Goal: Task Accomplishment & Management: Manage account settings

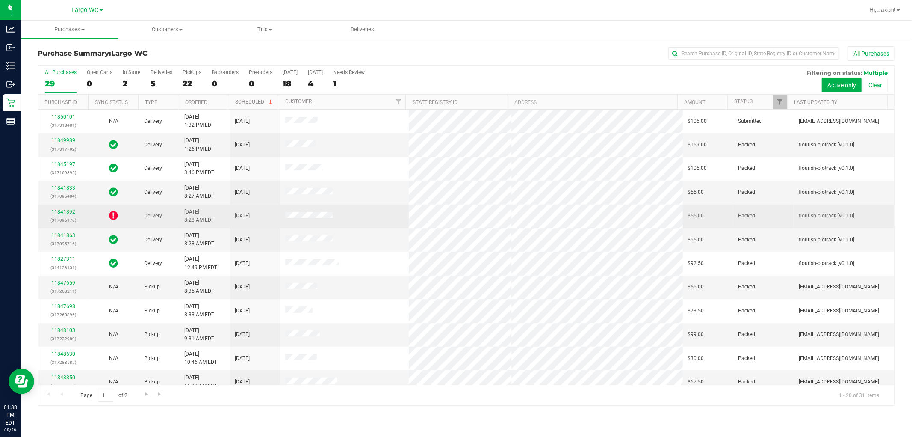
click at [110, 214] on icon at bounding box center [113, 215] width 9 height 10
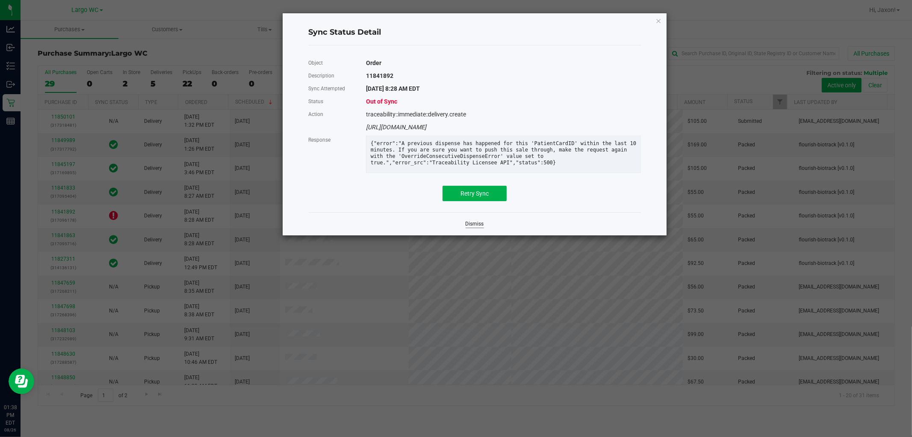
click at [455, 228] on link "Dismiss" at bounding box center [475, 223] width 18 height 7
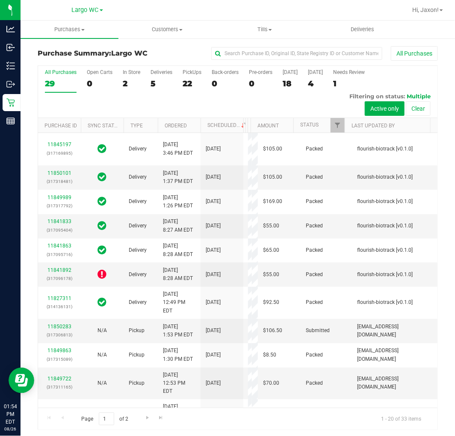
click at [255, 94] on div "All Purchases 29 Open Carts 0 In Store 2 Deliveries 5 PickUps 22 Back-orders 0 …" at bounding box center [238, 92] width 400 height 52
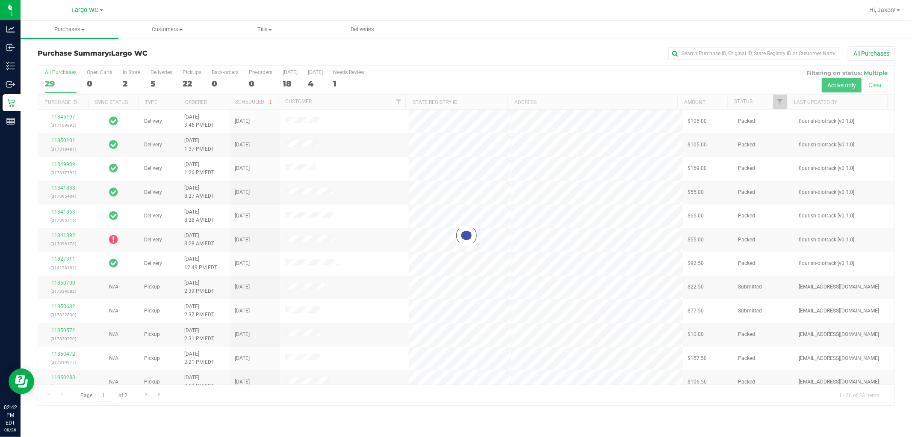
click at [152, 83] on div at bounding box center [466, 235] width 857 height 339
click at [153, 83] on div at bounding box center [466, 235] width 857 height 339
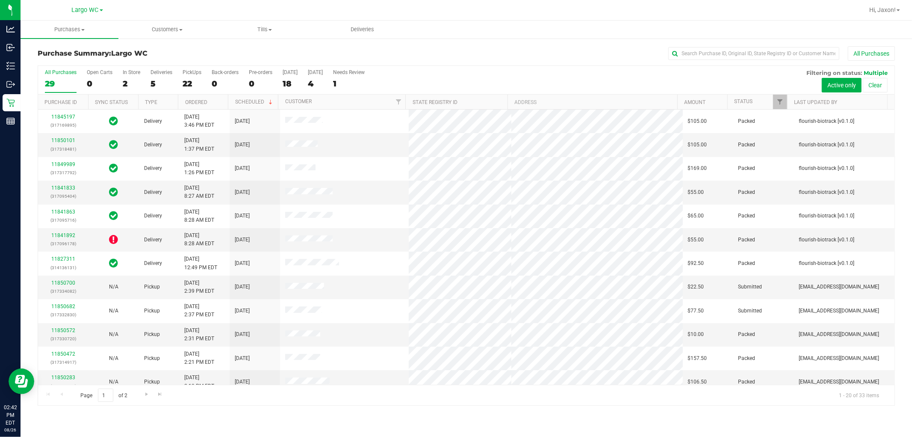
click at [153, 83] on div "5" at bounding box center [162, 84] width 22 height 10
click at [0, 0] on input "Deliveries 5" at bounding box center [0, 0] width 0 height 0
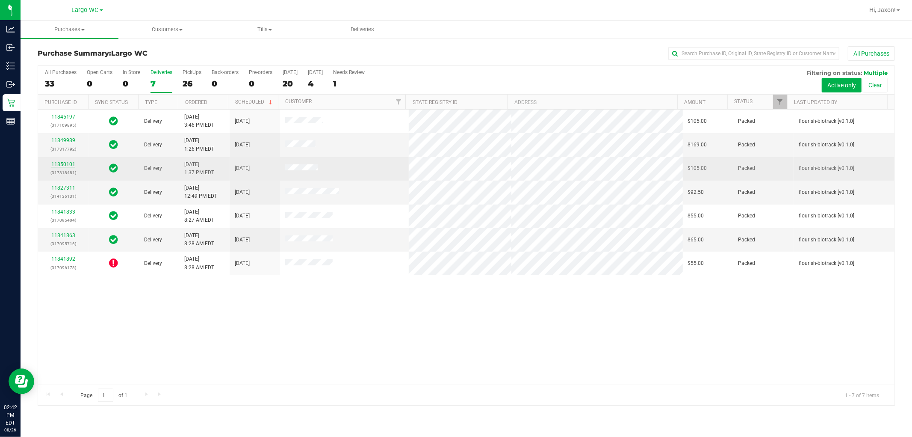
click at [66, 165] on link "11850101" at bounding box center [63, 164] width 24 height 6
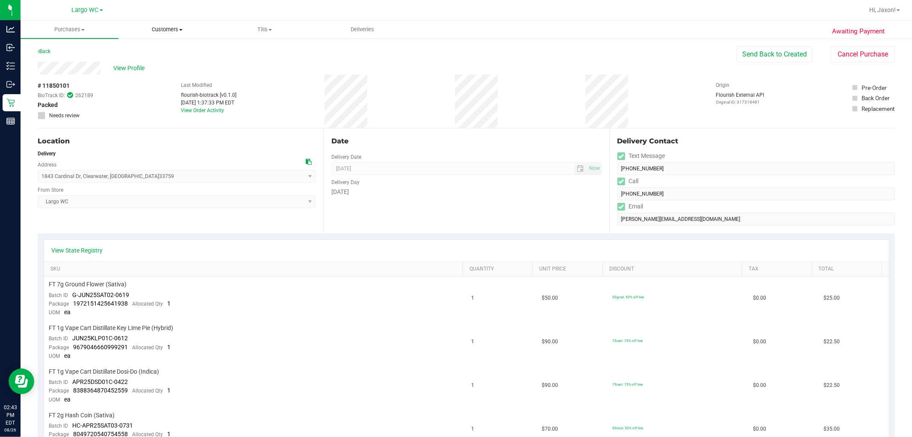
click at [163, 29] on span "Customers" at bounding box center [167, 30] width 97 height 8
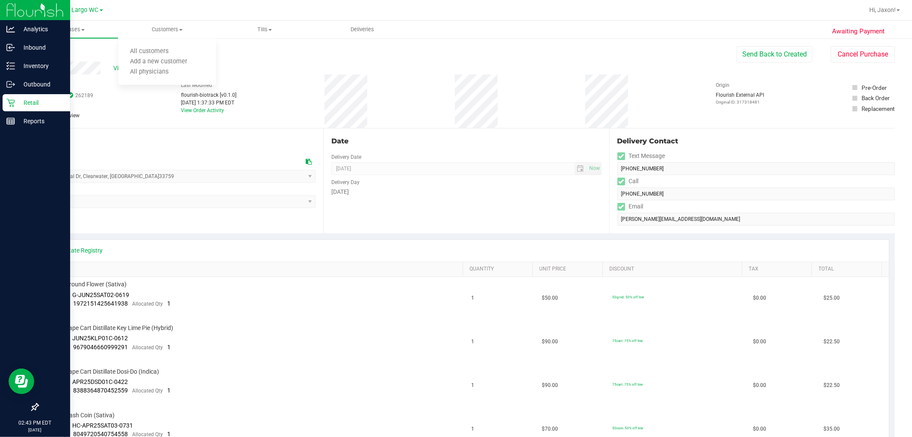
click at [14, 100] on icon at bounding box center [10, 103] width 8 height 8
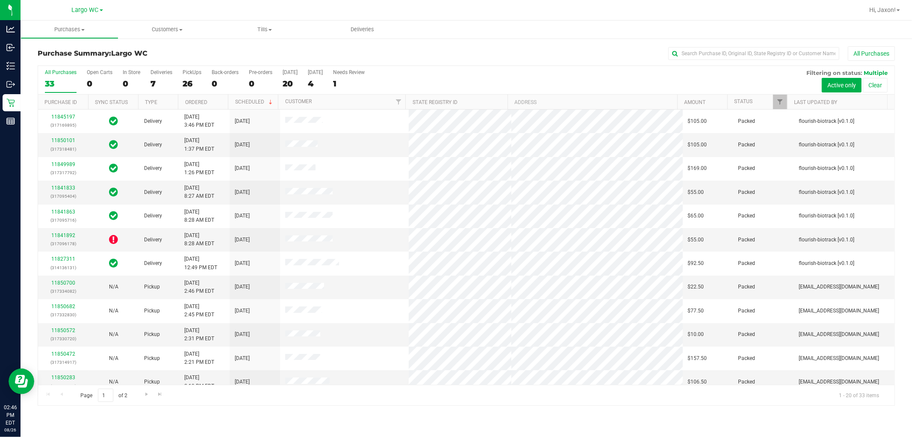
click at [250, 3] on div at bounding box center [508, 10] width 711 height 17
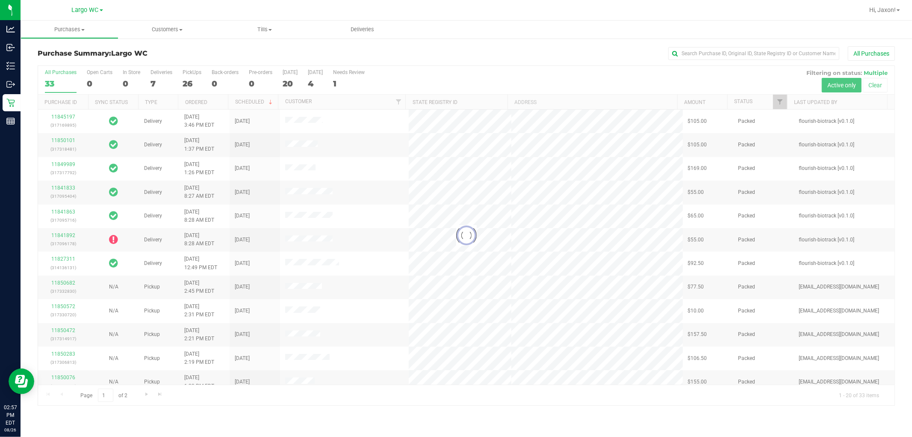
click at [63, 118] on div at bounding box center [466, 235] width 857 height 339
click at [183, 131] on div at bounding box center [466, 235] width 857 height 339
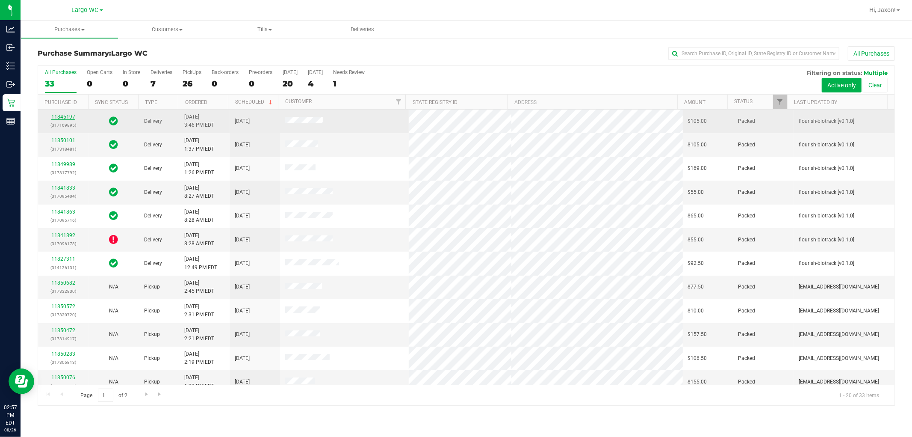
click at [59, 118] on link "11845197" at bounding box center [63, 117] width 24 height 6
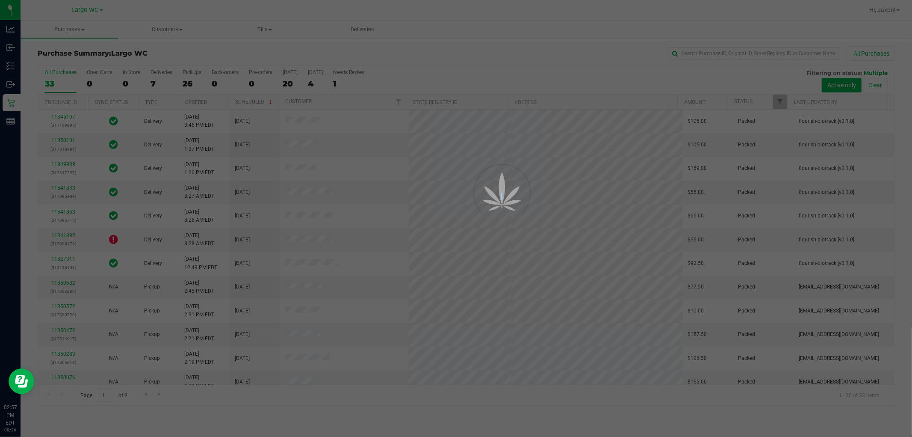
drag, startPoint x: 59, startPoint y: 118, endPoint x: 122, endPoint y: 130, distance: 64.0
click at [61, 118] on div at bounding box center [456, 218] width 912 height 437
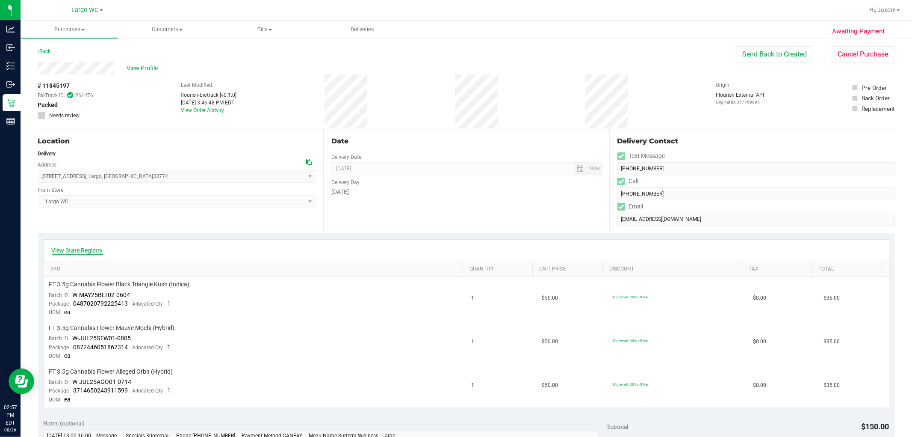
click at [86, 248] on link "View State Registry" at bounding box center [77, 250] width 51 height 9
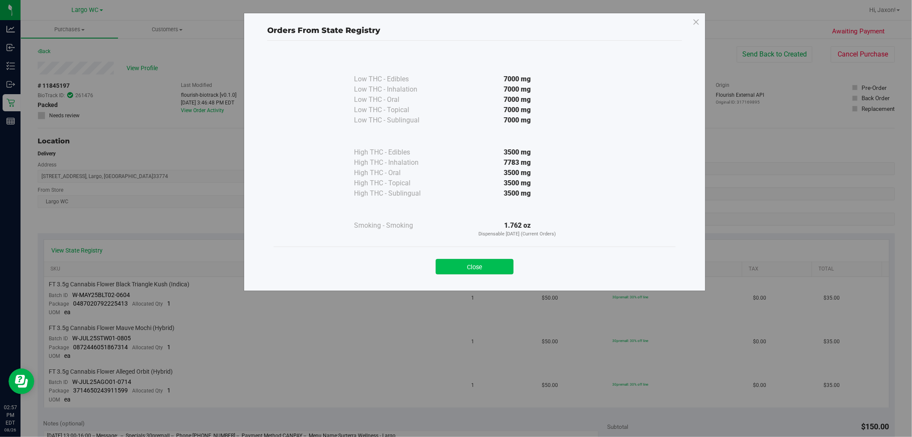
click at [455, 269] on button "Close" at bounding box center [475, 266] width 78 height 15
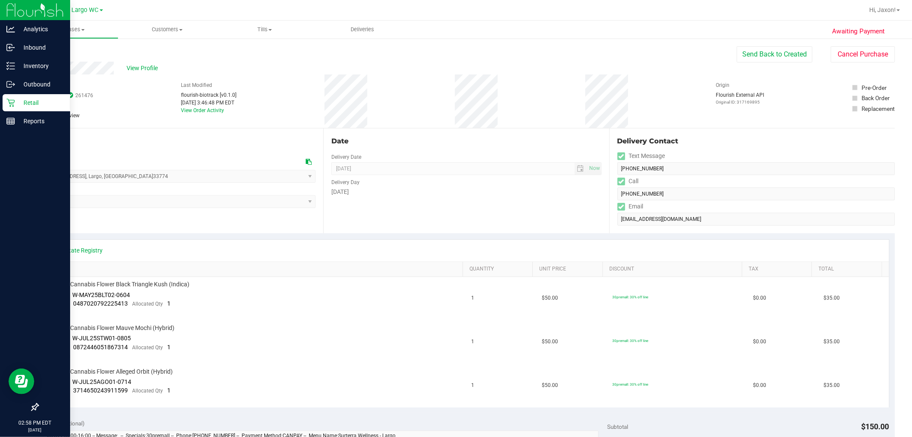
click at [3, 98] on div "Retail" at bounding box center [37, 102] width 68 height 17
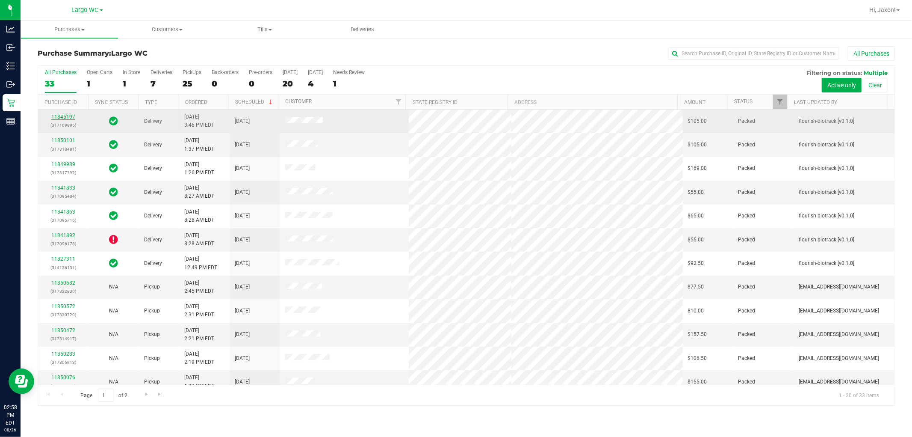
click at [57, 114] on link "11845197" at bounding box center [63, 117] width 24 height 6
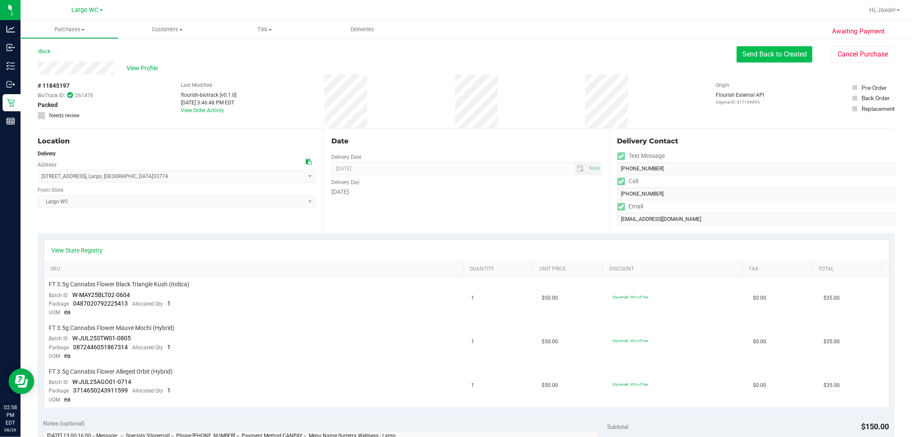
click at [455, 56] on button "Send Back to Created" at bounding box center [775, 54] width 76 height 16
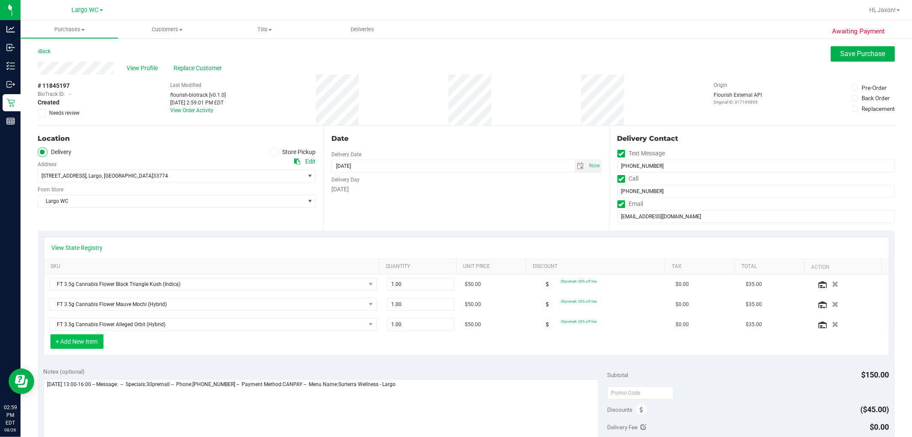
click at [94, 341] on button "+ Add New Item" at bounding box center [76, 341] width 53 height 15
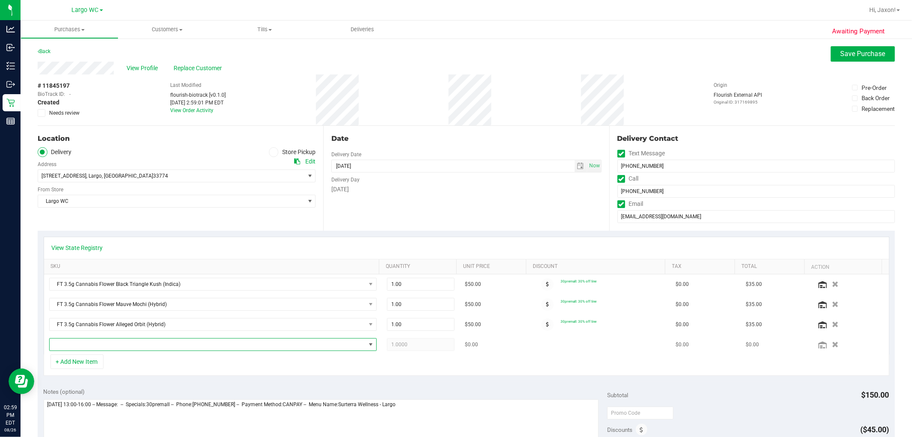
drag, startPoint x: 94, startPoint y: 341, endPoint x: 101, endPoint y: 341, distance: 6.4
click at [101, 341] on span "NO DATA FOUND" at bounding box center [208, 344] width 316 height 12
type input "aca"
click at [292, 392] on li "FT 1g Vape Cart Distillate Acapulco Gold (Sativa) (7)" at bounding box center [210, 392] width 321 height 12
click at [327, 378] on div "View State Registry SKU Quantity Unit Price Discount Tax Total Action FT 3.5g C…" at bounding box center [467, 306] width 858 height 151
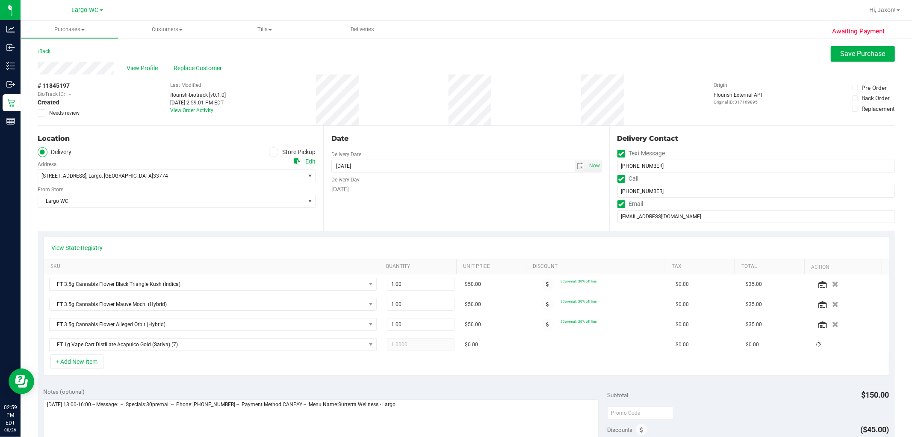
click at [327, 381] on div "View State Registry SKU Quantity Unit Price Discount Tax Total Action FT 3.5g C…" at bounding box center [467, 306] width 858 height 151
click at [103, 367] on button "+ Add New Item" at bounding box center [76, 361] width 53 height 15
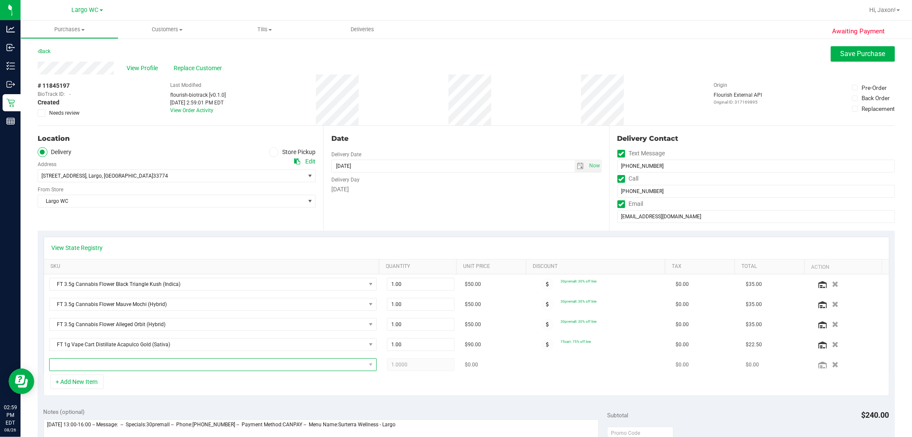
click at [98, 368] on span "NO DATA FOUND" at bounding box center [208, 364] width 316 height 12
type input "gel"
click at [224, 205] on span "Largo WC" at bounding box center [171, 201] width 266 height 12
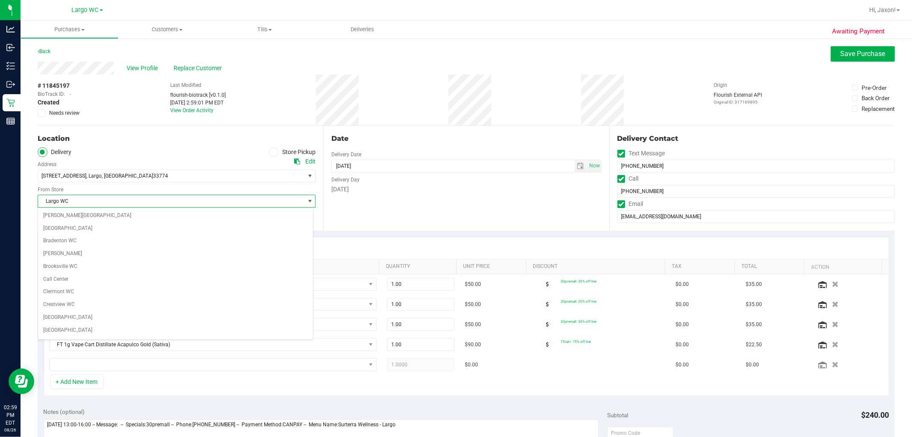
scroll to position [140, 0]
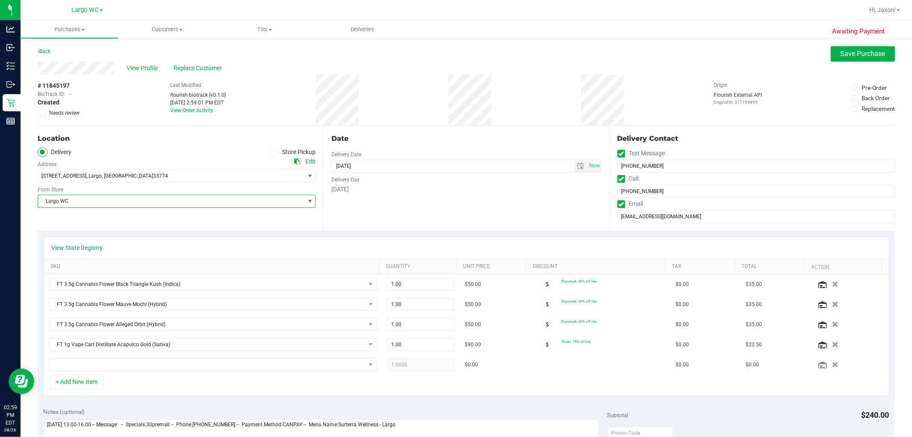
click at [372, 229] on div "Date Delivery Date 08/29/2025 Now 08/29/2025 08:00 AM Now Delivery Day Friday" at bounding box center [466, 178] width 286 height 105
click at [71, 244] on link "View State Registry" at bounding box center [77, 247] width 51 height 9
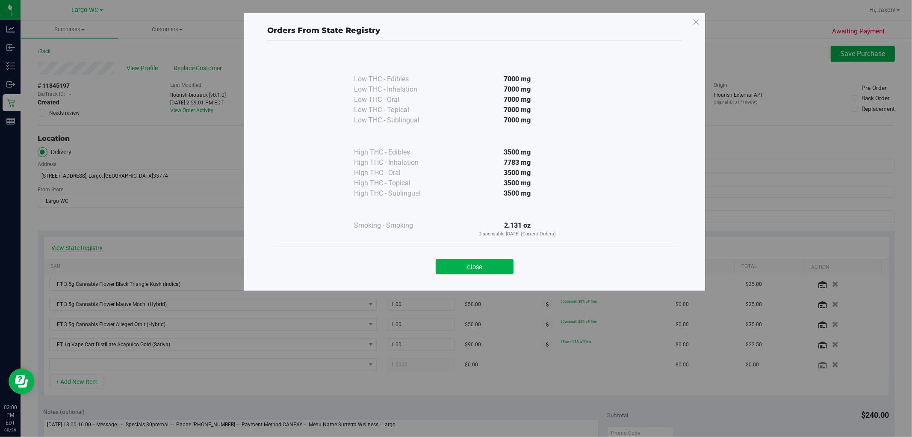
click at [73, 246] on div "Orders From State Registry Low THC - Edibles 7000 mg" at bounding box center [459, 218] width 919 height 437
click at [455, 264] on button "Close" at bounding box center [475, 266] width 78 height 15
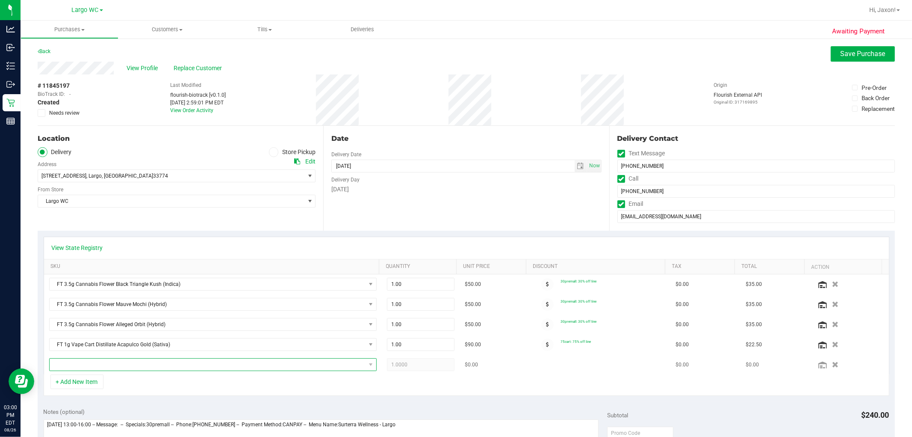
click at [142, 364] on span "NO DATA FOUND" at bounding box center [208, 364] width 316 height 12
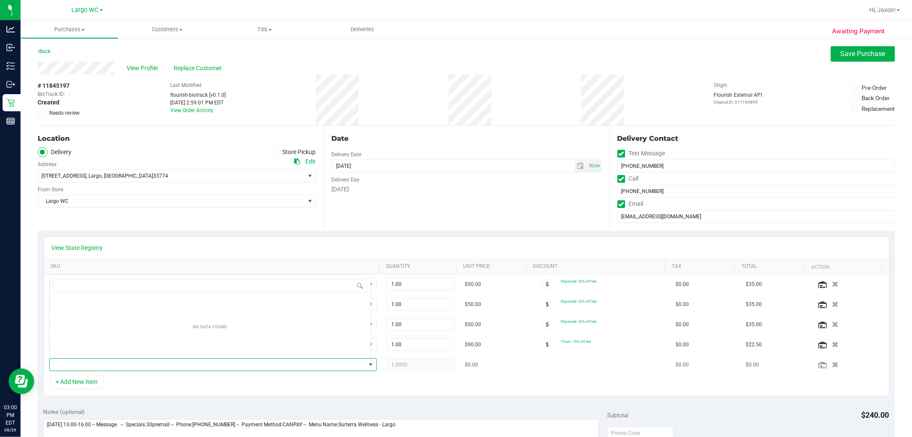
scroll to position [13, 319]
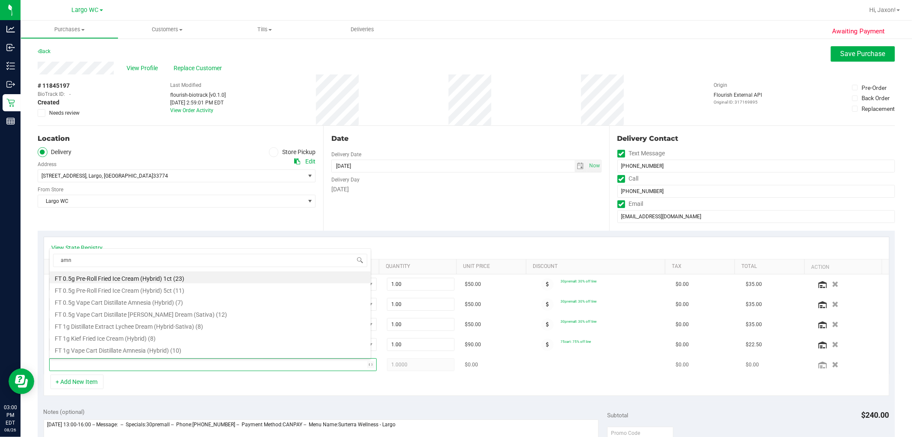
type input "amne"
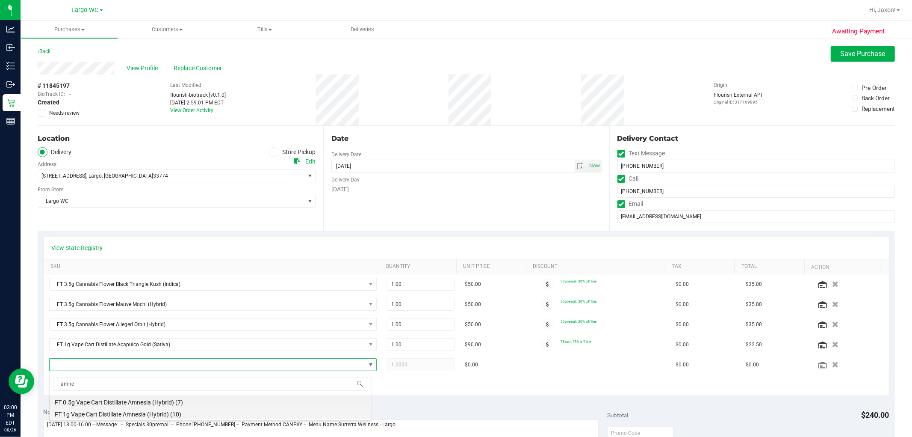
click at [171, 413] on li "FT 1g Vape Cart Distillate Amnesia (Hybrid) (10)" at bounding box center [210, 413] width 321 height 12
click at [199, 381] on div "+ Add New Item" at bounding box center [467, 384] width 846 height 21
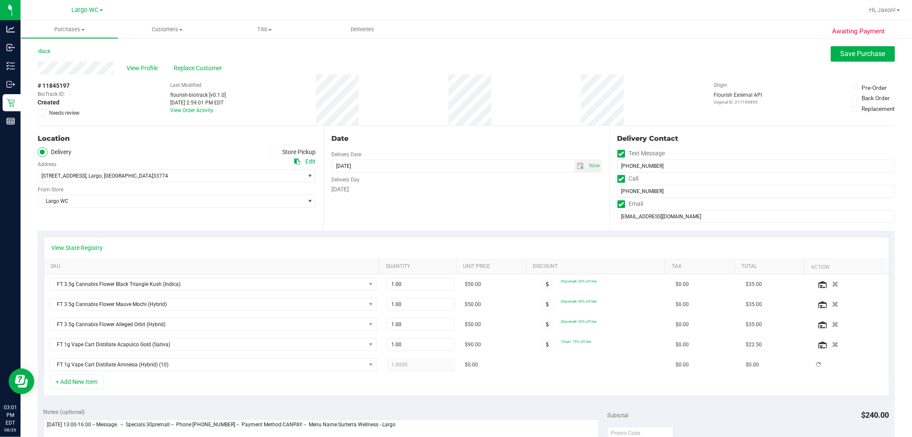
click at [199, 381] on div "+ Add New Item" at bounding box center [467, 384] width 846 height 21
click at [77, 374] on td "FT 1g Vape Cart Distillate Amnesia (Hybrid)" at bounding box center [213, 365] width 338 height 20
click at [76, 383] on button "+ Add New Item" at bounding box center [76, 381] width 53 height 15
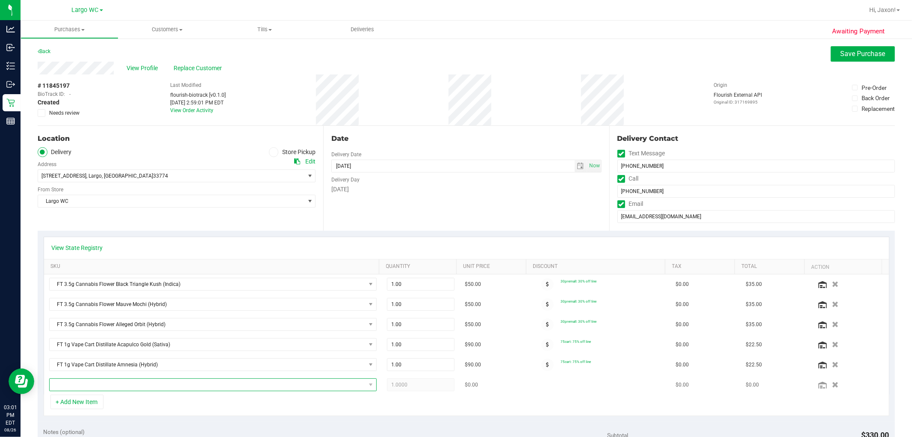
click at [100, 381] on span "NO DATA FOUND" at bounding box center [208, 385] width 316 height 12
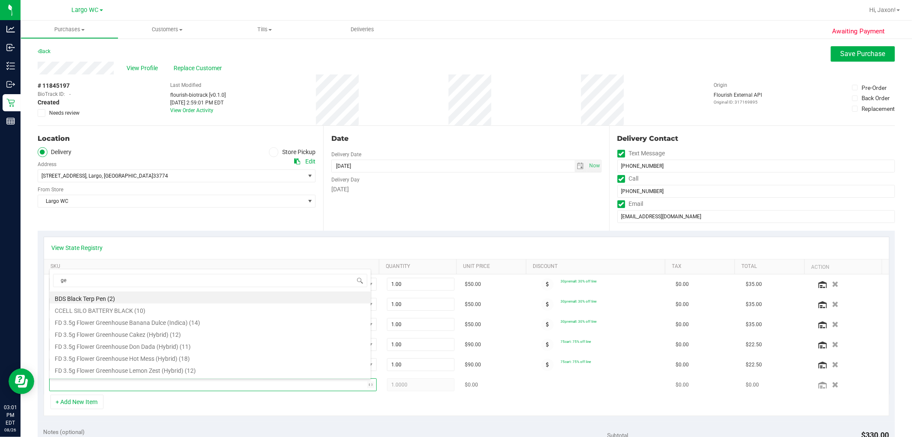
type input "gel"
drag, startPoint x: 178, startPoint y: 299, endPoint x: 218, endPoint y: 292, distance: 40.4
click at [181, 298] on li "FT 3.5g Cannabis Flower Gelato 41 (Indica) (18)" at bounding box center [210, 297] width 321 height 12
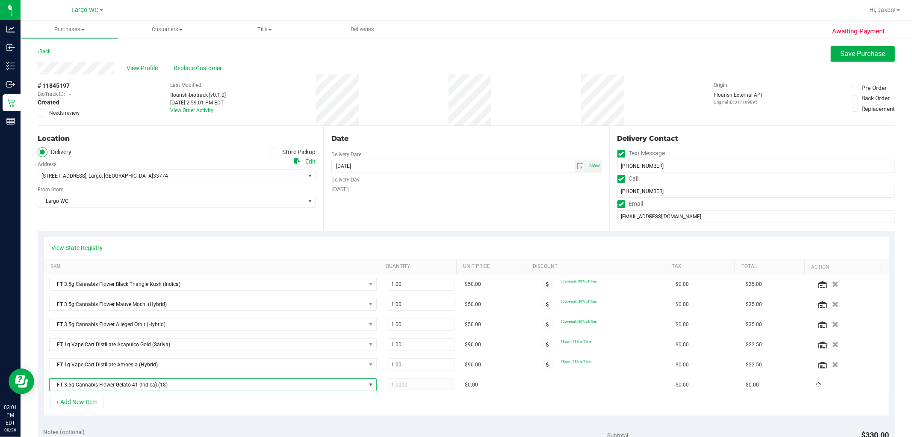
drag, startPoint x: 327, startPoint y: 250, endPoint x: 332, endPoint y: 251, distance: 5.2
click at [332, 251] on div "View State Registry" at bounding box center [467, 247] width 830 height 9
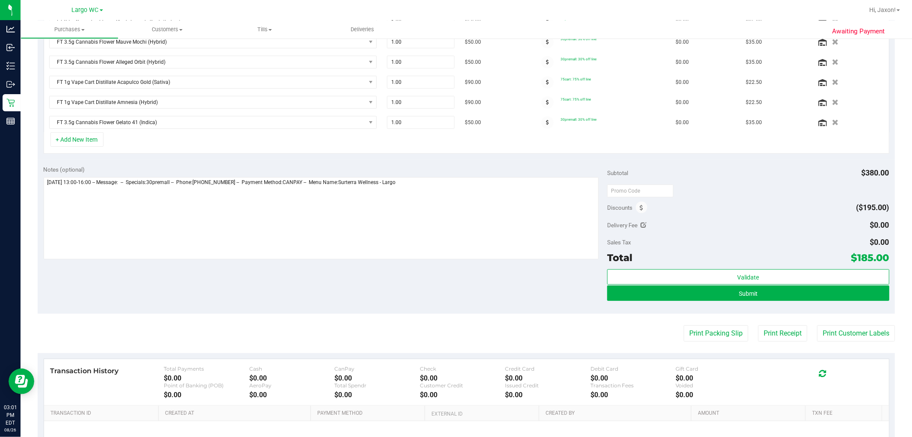
scroll to position [262, 0]
click at [455, 297] on button "Submit" at bounding box center [748, 293] width 282 height 15
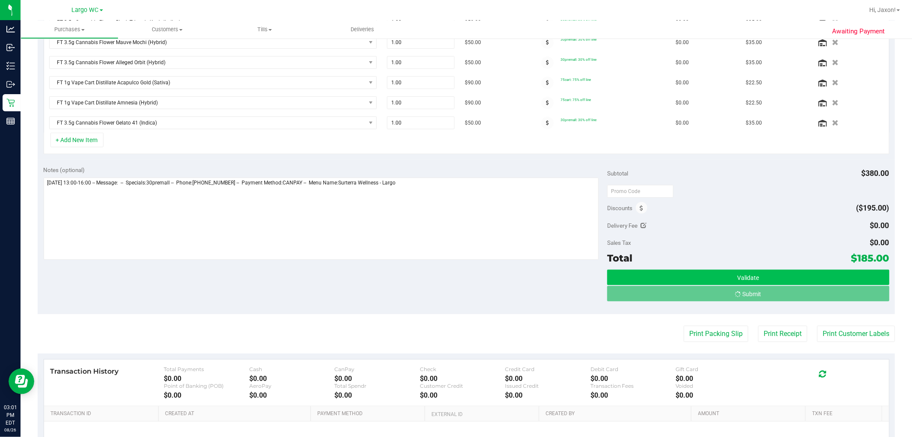
scroll to position [249, 0]
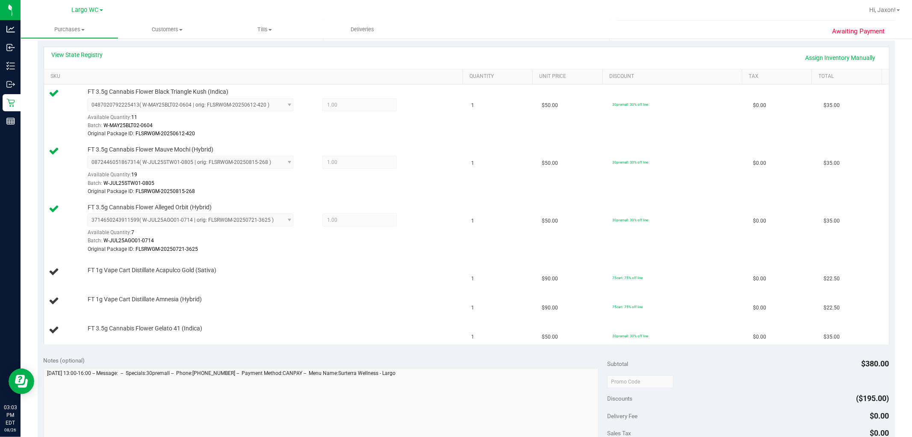
scroll to position [285, 0]
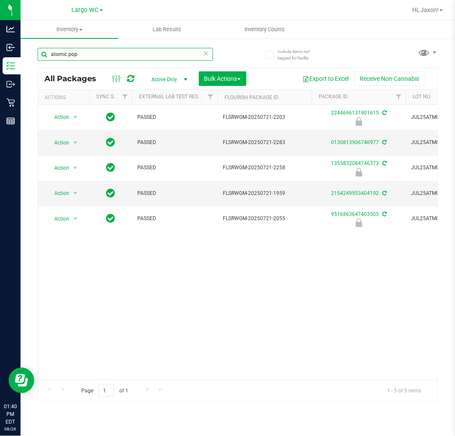
click at [93, 54] on input "atomic pop" at bounding box center [125, 54] width 175 height 13
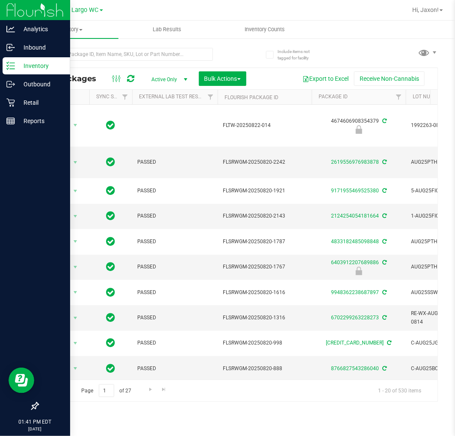
click at [40, 64] on p "Inventory" at bounding box center [40, 66] width 51 height 10
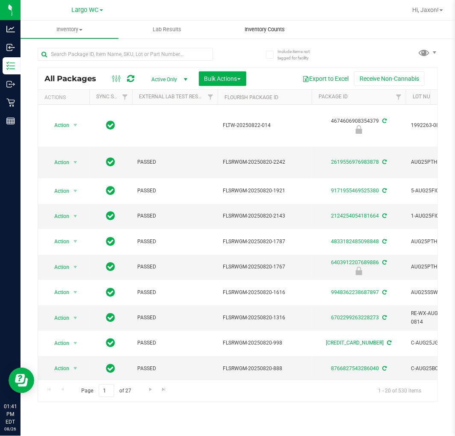
click at [257, 35] on uib-tab-heading "Inventory Counts" at bounding box center [264, 29] width 97 height 17
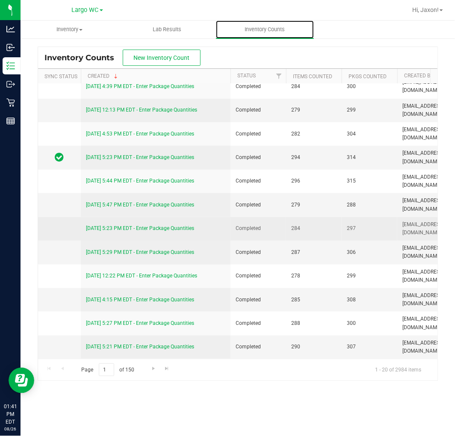
scroll to position [207, 0]
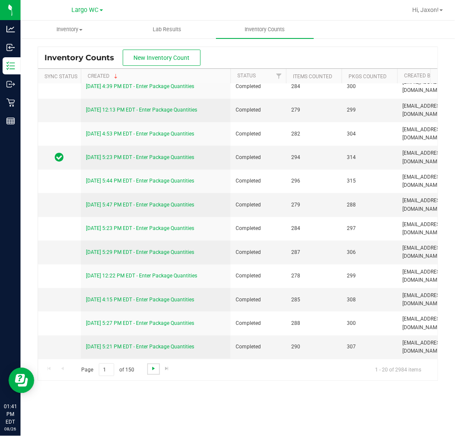
click at [151, 367] on span "Go to the next page" at bounding box center [153, 368] width 7 height 7
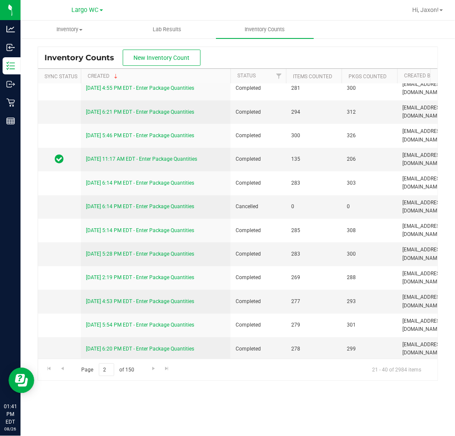
drag, startPoint x: 247, startPoint y: 358, endPoint x: 269, endPoint y: 356, distance: 22.4
click at [269, 356] on div "Inventory Counts New Inventory Count Sync Status Created Status Items Counted P…" at bounding box center [238, 214] width 400 height 335
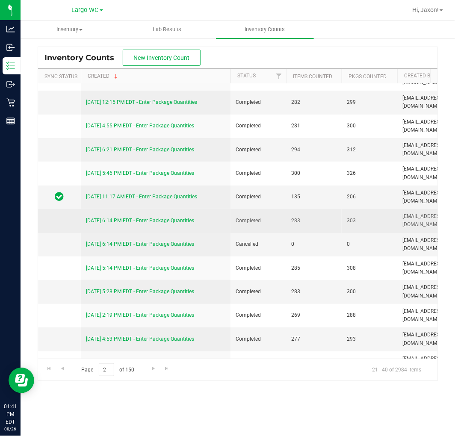
click at [154, 220] on link "7/30/25 6:14 PM EDT - Enter Package Quantities" at bounding box center [140, 221] width 108 height 6
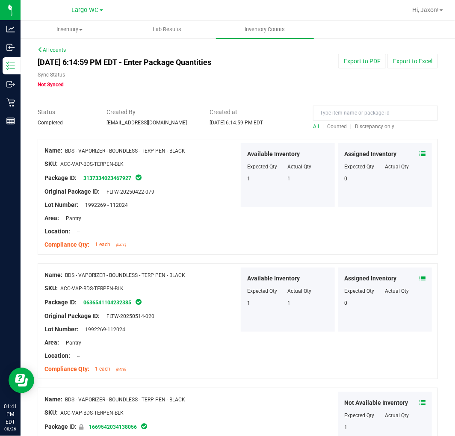
click at [151, 210] on div "Name: BDS - VAPORIZER - BOUNDLESS - TERP PEN - BLACK SKU: ACC-VAP-BDS-TERPEN-BL…" at bounding box center [141, 197] width 195 height 109
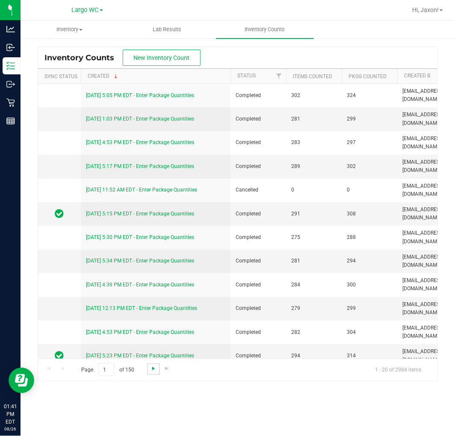
click at [152, 368] on span "Go to the next page" at bounding box center [153, 368] width 7 height 7
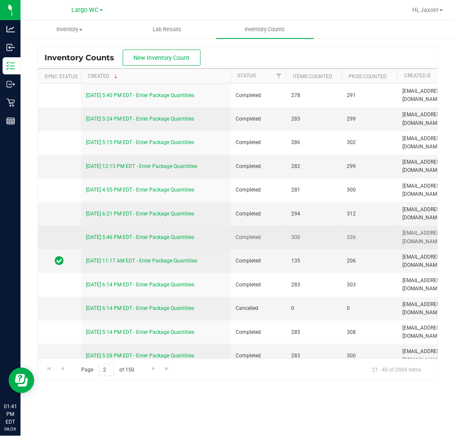
click at [175, 237] on link "7/31/25 5:46 PM EDT - Enter Package Quantities" at bounding box center [140, 237] width 108 height 6
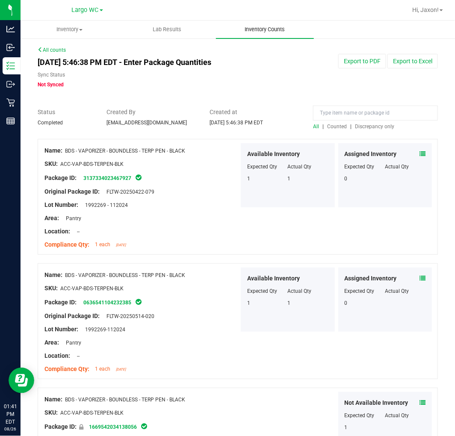
click at [258, 30] on span "Inventory Counts" at bounding box center [264, 30] width 63 height 8
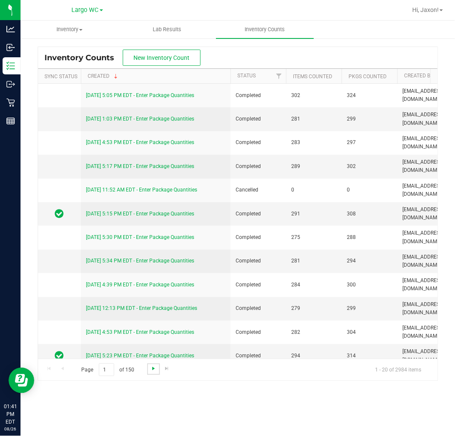
click at [153, 371] on span "Go to the next page" at bounding box center [153, 368] width 7 height 7
click at [169, 261] on link "7/31/25 11:17 AM EDT - Enter Package Quantities" at bounding box center [141, 261] width 111 height 6
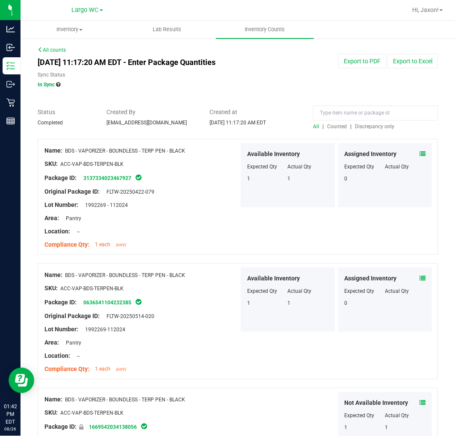
click at [328, 125] on span "Counted" at bounding box center [337, 127] width 20 height 6
click at [313, 127] on span "All" at bounding box center [316, 127] width 6 height 6
drag, startPoint x: 209, startPoint y: 125, endPoint x: 272, endPoint y: 126, distance: 62.9
click at [272, 126] on div "Created at Jul 31, 2025 11:17:20 AM EDT" at bounding box center [255, 117] width 104 height 19
click at [271, 126] on div "Created at Jul 31, 2025 11:17:20 AM EDT" at bounding box center [255, 117] width 104 height 19
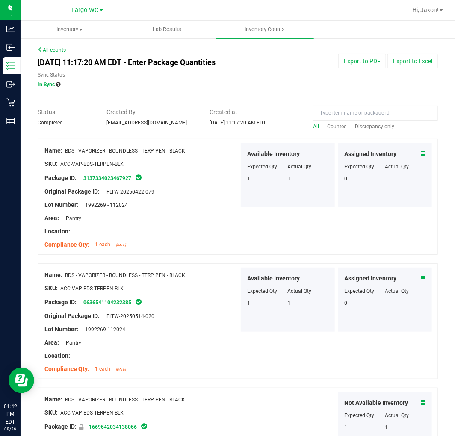
click at [271, 126] on div "Created at Jul 31, 2025 11:17:20 AM EDT" at bounding box center [255, 117] width 104 height 19
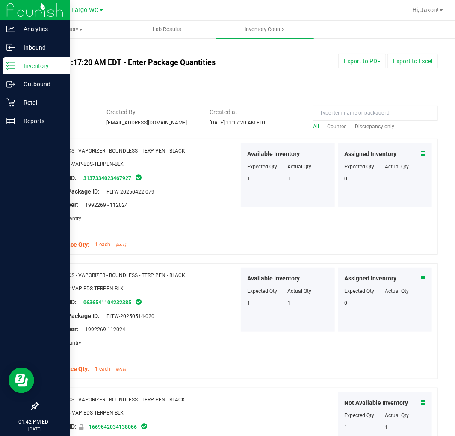
click at [14, 65] on icon at bounding box center [10, 66] width 9 height 9
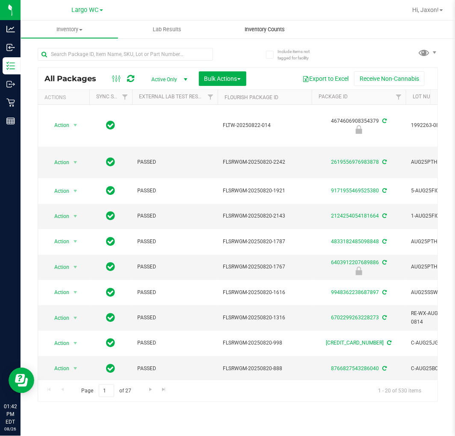
click at [269, 30] on span "Inventory Counts" at bounding box center [264, 30] width 63 height 8
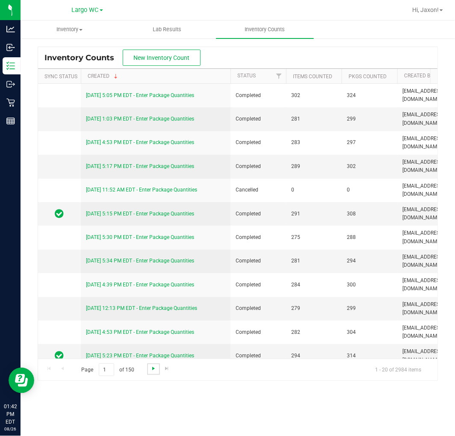
click at [152, 372] on span "Go to the next page" at bounding box center [153, 368] width 7 height 7
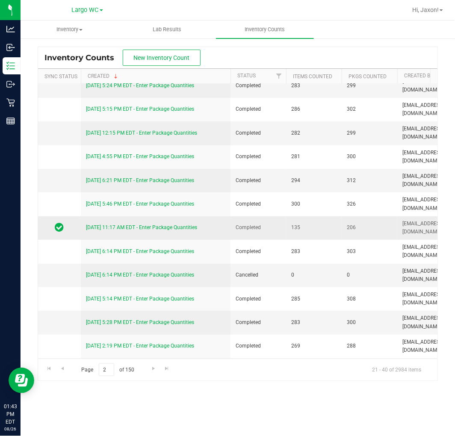
scroll to position [64, 0]
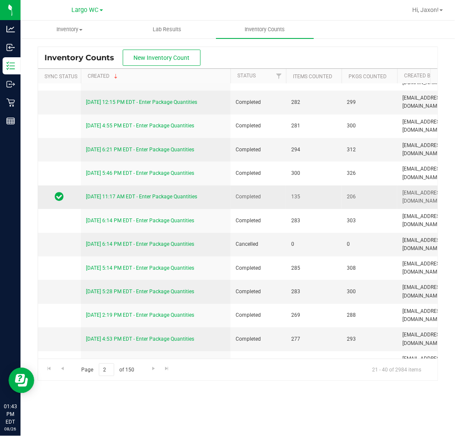
click at [173, 194] on link "7/31/25 11:17 AM EDT - Enter Package Quantities" at bounding box center [141, 197] width 111 height 6
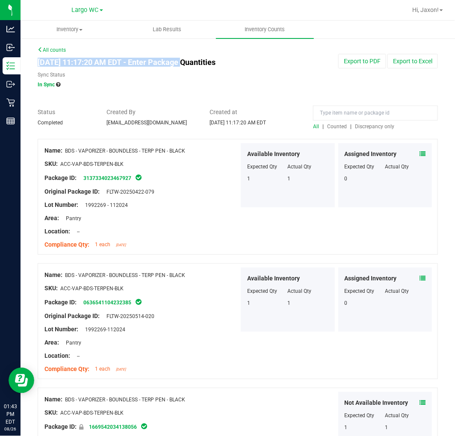
drag, startPoint x: 71, startPoint y: 62, endPoint x: 181, endPoint y: 65, distance: 110.0
click at [181, 65] on h4 "Jul 31, 2025 11:17:20 AM EDT - Enter Package Quantities" at bounding box center [152, 62] width 228 height 9
click at [133, 65] on h4 "Jul 31, 2025 11:17:20 AM EDT - Enter Package Quantities" at bounding box center [152, 62] width 228 height 9
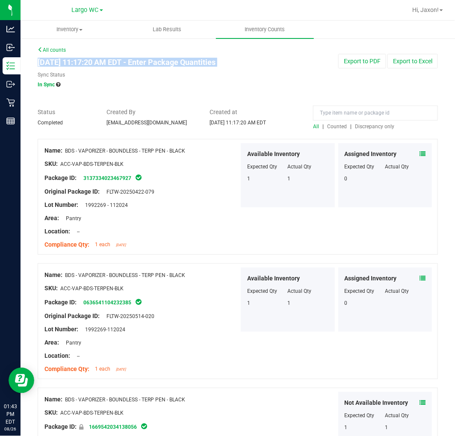
click at [132, 65] on h4 "Jul 31, 2025 11:17:20 AM EDT - Enter Package Quantities" at bounding box center [152, 62] width 228 height 9
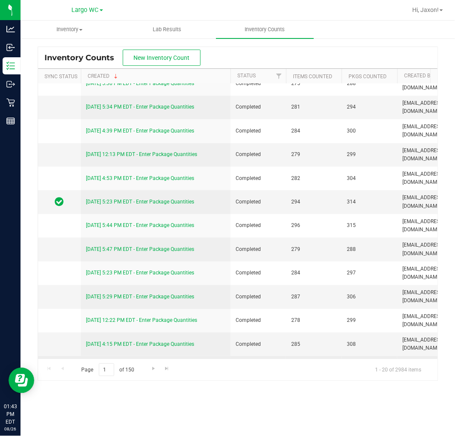
scroll to position [207, 0]
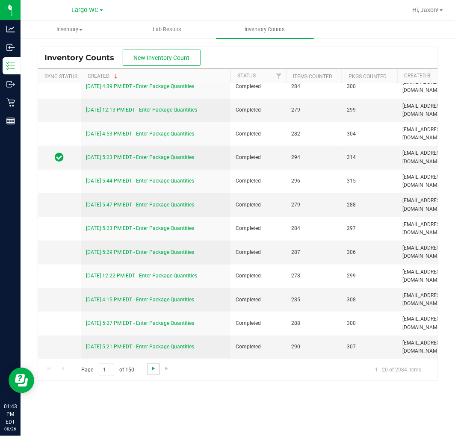
click at [151, 371] on span "Go to the next page" at bounding box center [153, 368] width 7 height 7
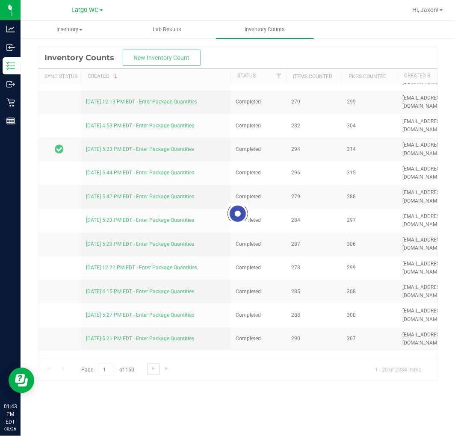
scroll to position [0, 0]
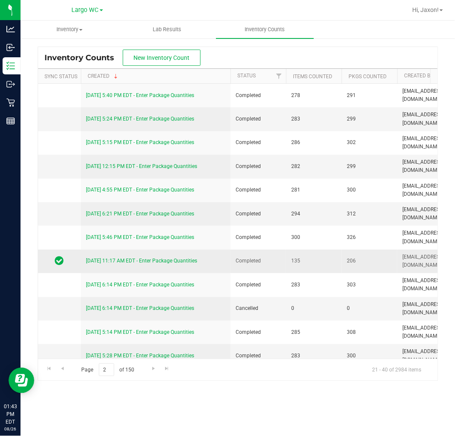
drag, startPoint x: 358, startPoint y: 262, endPoint x: 289, endPoint y: 261, distance: 69.3
click at [289, 261] on tr "7/31/25 11:17 AM EDT - Enter Package Quantities Completed 135 206 dcarapellucci…" at bounding box center [361, 262] width 646 height 24
click at [289, 262] on td "135" at bounding box center [314, 262] width 56 height 24
drag, startPoint x: 305, startPoint y: 47, endPoint x: 287, endPoint y: 49, distance: 17.6
click at [300, 48] on div "Inventory Counts New Inventory Count" at bounding box center [238, 57] width 400 height 21
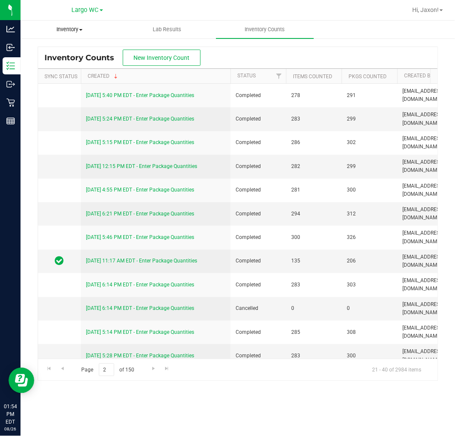
click at [84, 27] on span "Inventory" at bounding box center [69, 30] width 97 height 8
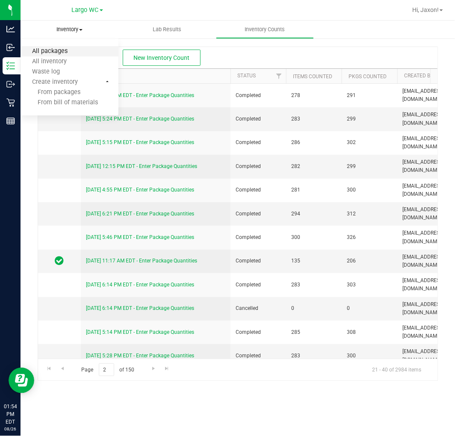
click at [74, 50] on span "All packages" at bounding box center [50, 51] width 59 height 7
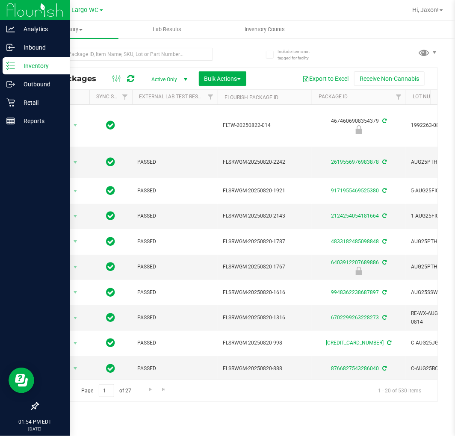
click at [10, 68] on icon at bounding box center [10, 66] width 9 height 9
click at [24, 66] on p "Inventory" at bounding box center [40, 66] width 51 height 10
click at [31, 79] on p "Outbound" at bounding box center [40, 84] width 51 height 10
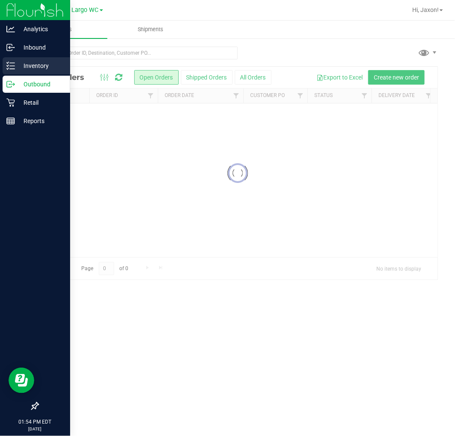
click at [31, 64] on p "Inventory" at bounding box center [40, 66] width 51 height 10
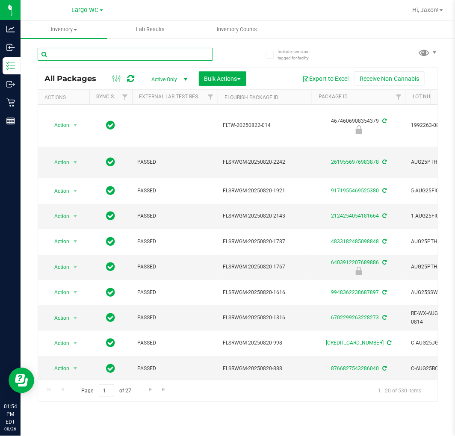
click at [160, 53] on input "text" at bounding box center [125, 54] width 175 height 13
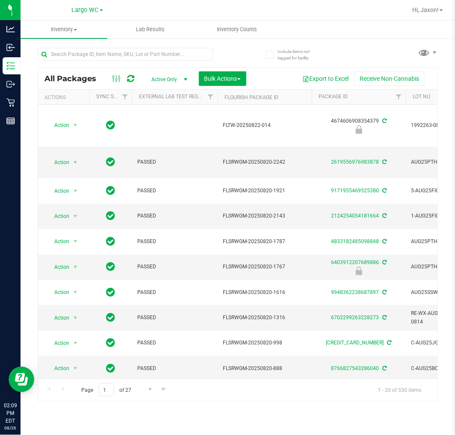
click at [234, 48] on div at bounding box center [138, 53] width 200 height 27
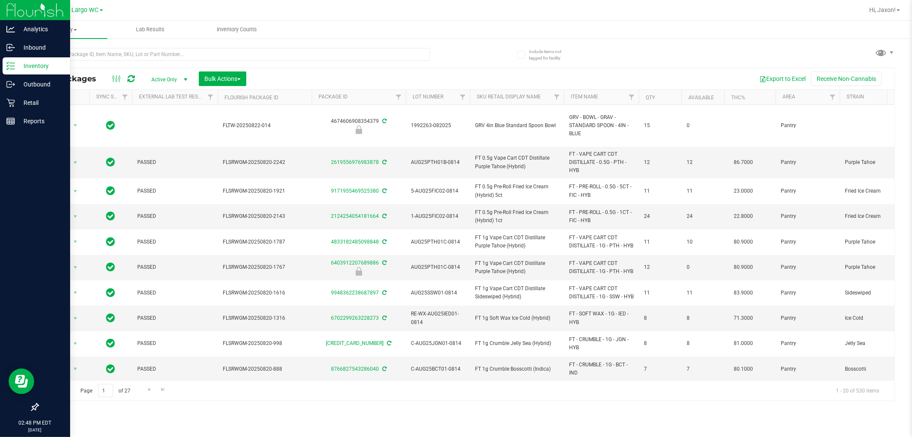
click at [13, 62] on icon at bounding box center [10, 66] width 9 height 9
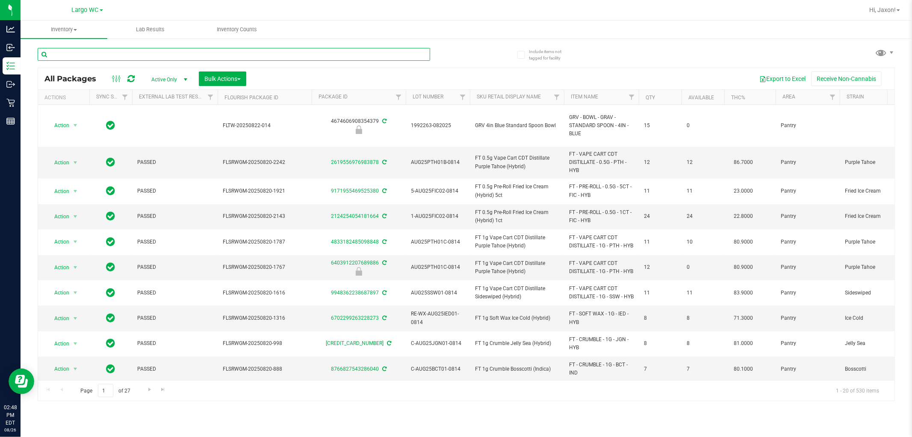
click at [159, 55] on input "text" at bounding box center [234, 54] width 393 height 13
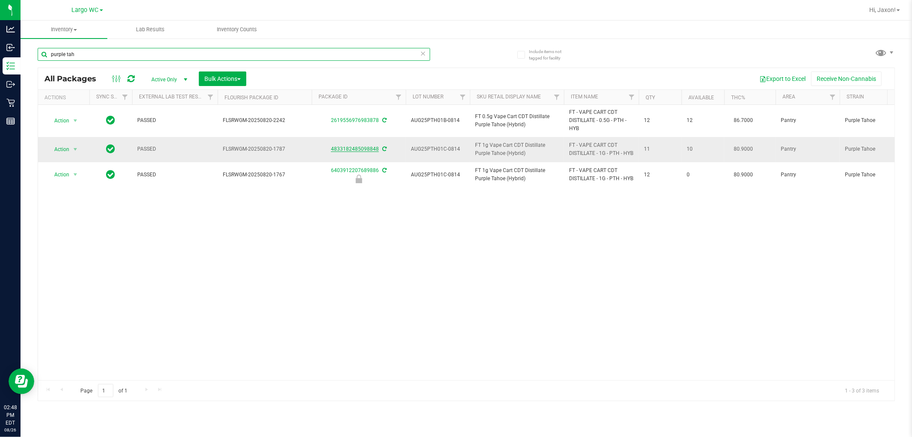
type input "purple tah"
click at [367, 151] on link "4833182485098848" at bounding box center [355, 149] width 48 height 6
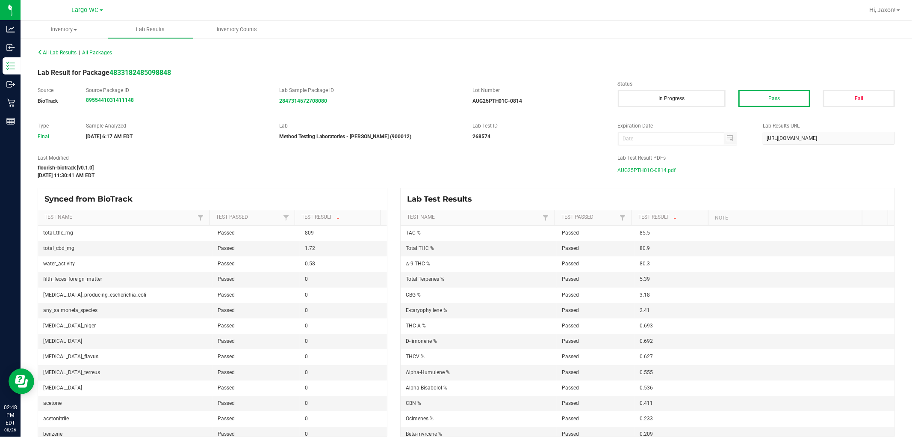
click at [455, 166] on span "AUG25PTH01C-0814.pdf" at bounding box center [647, 170] width 58 height 13
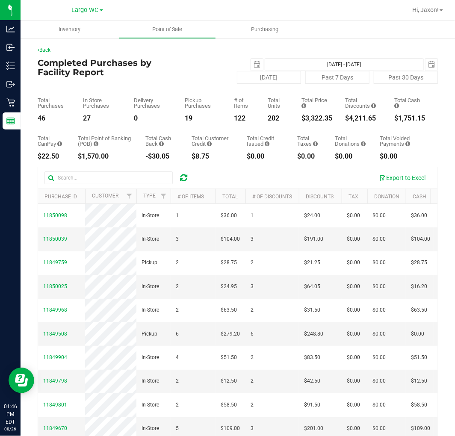
click at [309, 118] on div "$3,322.35" at bounding box center [317, 118] width 31 height 7
drag, startPoint x: 290, startPoint y: 97, endPoint x: 293, endPoint y: 103, distance: 6.9
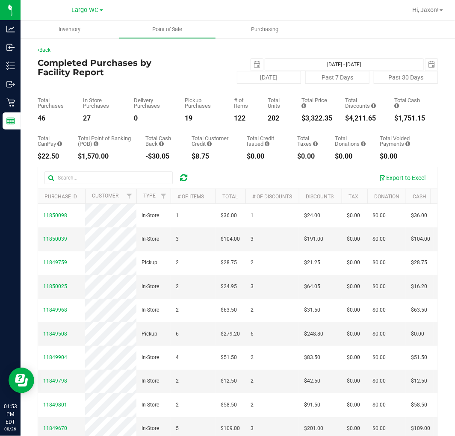
click at [291, 98] on div "Total Purchases 46 In Store Purchases 27 Delivery Purchases 0 Pickup Purchases …" at bounding box center [238, 103] width 400 height 38
click at [311, 118] on div "$3,409.35" at bounding box center [317, 118] width 31 height 7
click at [326, 120] on div "Total Purchases 49 In Store Purchases 28 Delivery Purchases 0 Pickup Purchases …" at bounding box center [238, 103] width 400 height 38
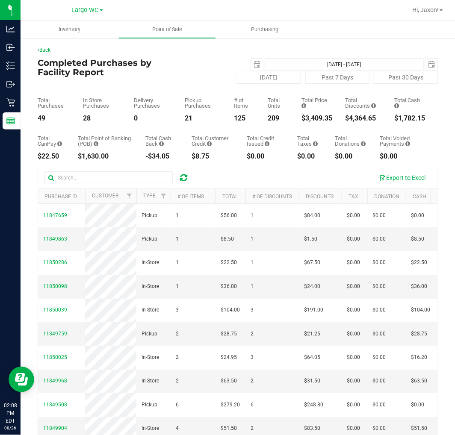
click at [302, 117] on div "$3,409.35" at bounding box center [317, 118] width 31 height 7
click at [302, 120] on div "$3,409.35" at bounding box center [317, 118] width 31 height 7
click at [324, 121] on div "$3,409.35" at bounding box center [317, 118] width 31 height 7
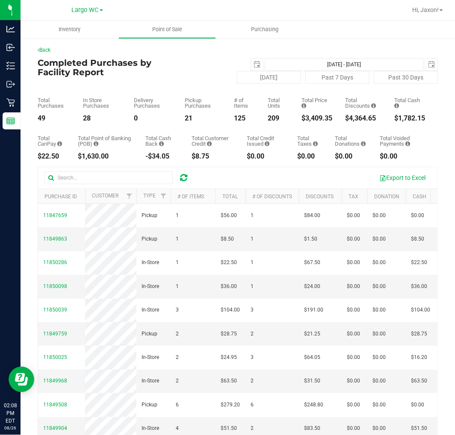
click at [324, 121] on div "$3,409.35" at bounding box center [317, 118] width 31 height 7
drag, startPoint x: 324, startPoint y: 121, endPoint x: 319, endPoint y: 121, distance: 5.6
click at [323, 121] on div "$3,409.35" at bounding box center [317, 118] width 31 height 7
click at [294, 123] on div "Total CanPay $22.50 Total Point of Banking (POB) $1,630.00 Total Cash Back -$34…" at bounding box center [238, 141] width 400 height 38
drag, startPoint x: 295, startPoint y: 119, endPoint x: 322, endPoint y: 118, distance: 27.0
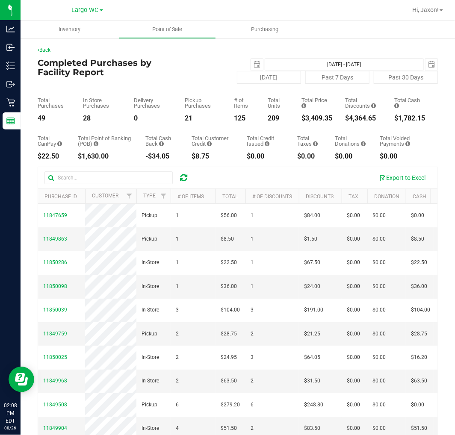
click at [322, 118] on div "$3,409.35" at bounding box center [317, 118] width 31 height 7
click at [321, 120] on div "$3,409.35" at bounding box center [317, 118] width 31 height 7
click at [358, 23] on ul "Inventory Point of Sale Purchasing" at bounding box center [248, 30] width 455 height 18
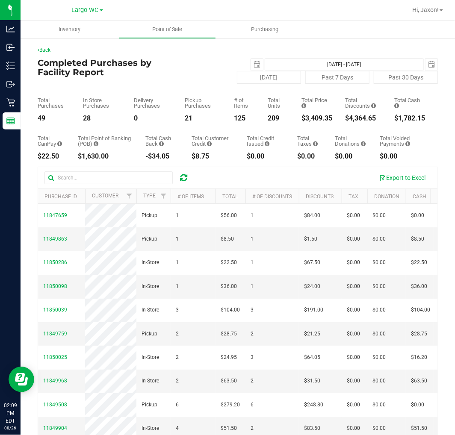
click at [233, 129] on div "Total CanPay $22.50 Total Point of Banking (POB) $1,630.00 Total Cash Back -$34…" at bounding box center [238, 141] width 400 height 38
click at [304, 121] on div "$3,409.35" at bounding box center [317, 118] width 31 height 7
click at [262, 124] on div "Total CanPay $22.50 Total Point of Banking (POB) $1,630.00 Total Cash Back -$34…" at bounding box center [238, 141] width 400 height 38
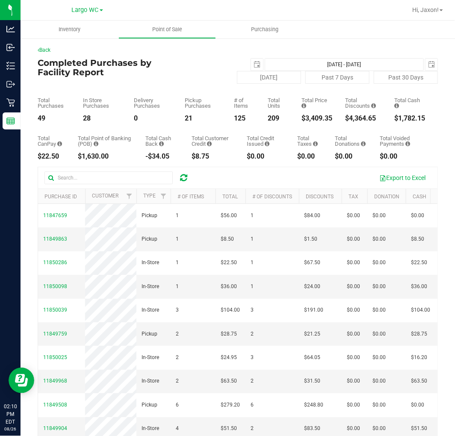
click at [268, 121] on div "209" at bounding box center [278, 118] width 21 height 7
click at [236, 120] on div "125" at bounding box center [244, 118] width 21 height 7
click at [236, 119] on div "125" at bounding box center [244, 118] width 21 height 7
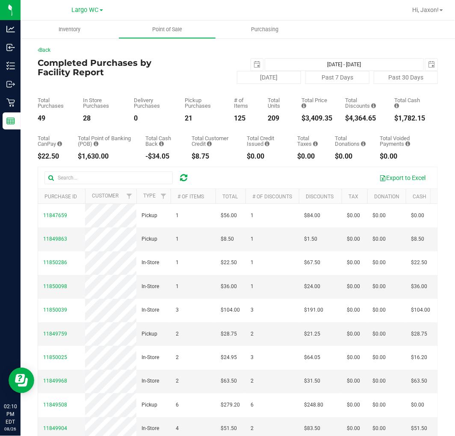
click at [268, 121] on div "209" at bounding box center [278, 118] width 21 height 7
click at [222, 122] on div "Total CanPay $22.50 Total Point of Banking (POB) $1,630.00 Total Cash Back -$34…" at bounding box center [238, 141] width 400 height 38
click at [237, 118] on div "125" at bounding box center [244, 118] width 21 height 7
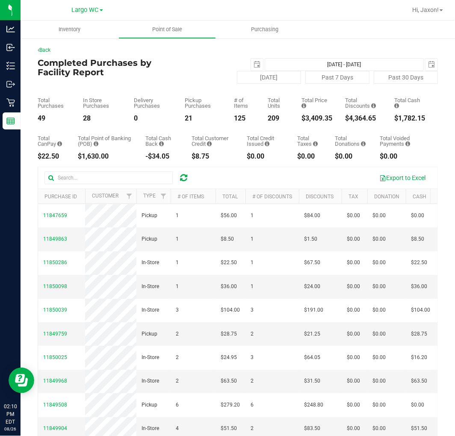
click at [237, 118] on div "125" at bounding box center [244, 118] width 21 height 7
click at [268, 112] on div "Total Units 209" at bounding box center [278, 110] width 21 height 24
drag, startPoint x: 221, startPoint y: 100, endPoint x: 291, endPoint y: 120, distance: 72.6
click at [291, 120] on div "Total Purchases 49 In Store Purchases 28 Delivery Purchases 0 Pickup Purchases …" at bounding box center [238, 103] width 400 height 38
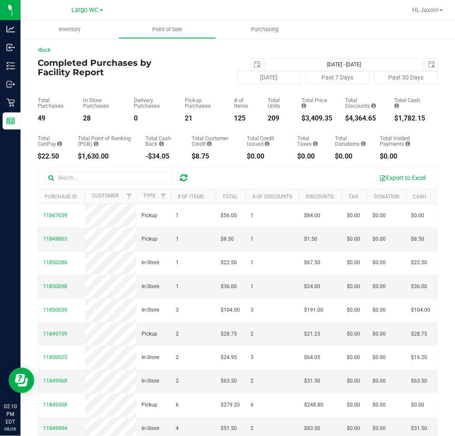
click at [270, 117] on div "209" at bounding box center [278, 118] width 21 height 7
click at [315, 118] on div "$3,409.35" at bounding box center [317, 118] width 31 height 7
click at [302, 116] on div "$3,433.35" at bounding box center [317, 118] width 31 height 7
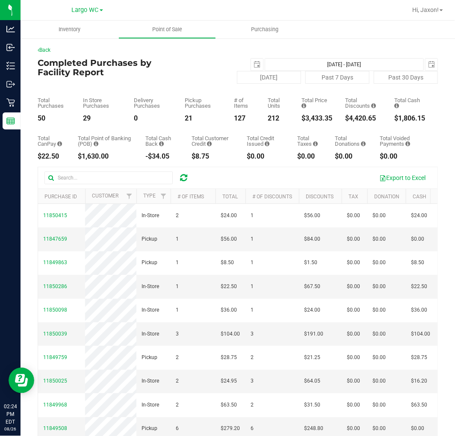
click at [313, 118] on div "$3,433.35" at bounding box center [317, 118] width 31 height 7
click at [313, 120] on div "$3,433.35" at bounding box center [317, 118] width 31 height 7
click at [313, 121] on div "$3,433.35" at bounding box center [317, 118] width 31 height 7
click at [306, 153] on div "$0.00" at bounding box center [309, 156] width 25 height 7
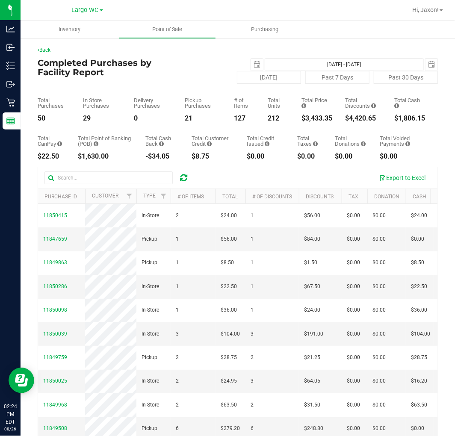
drag, startPoint x: 306, startPoint y: 153, endPoint x: 305, endPoint y: 133, distance: 19.3
click at [306, 153] on div "$0.00" at bounding box center [309, 156] width 25 height 7
click at [306, 122] on div "Total CanPay $22.50 Total Point of Banking (POB) $1,630.00 Total Cash Back -$34…" at bounding box center [238, 141] width 400 height 38
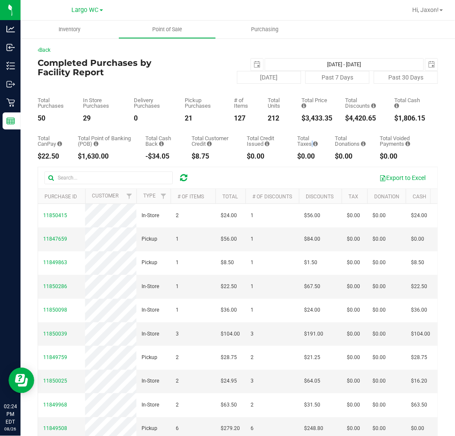
click at [302, 117] on div "$3,433.35" at bounding box center [317, 118] width 31 height 7
click at [348, 115] on div "$4,420.65" at bounding box center [363, 118] width 36 height 7
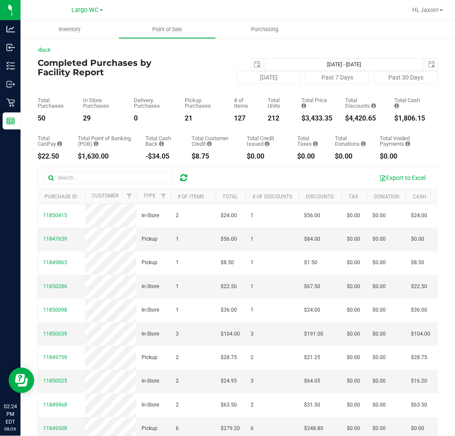
click at [348, 115] on div "$4,420.65" at bounding box center [363, 118] width 36 height 7
click at [234, 115] on div "127" at bounding box center [244, 118] width 21 height 7
click at [270, 120] on div "212" at bounding box center [278, 118] width 21 height 7
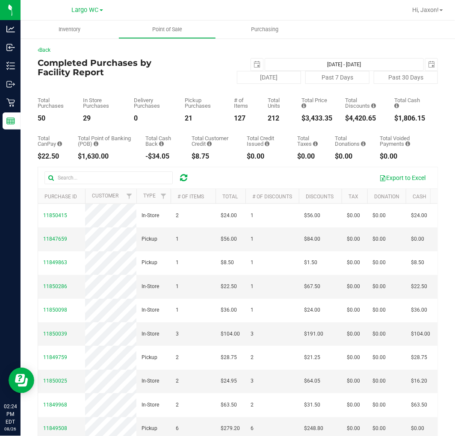
click at [270, 120] on div "212" at bounding box center [278, 118] width 21 height 7
click at [189, 117] on div "21" at bounding box center [203, 118] width 36 height 7
click at [186, 118] on div "21" at bounding box center [203, 118] width 36 height 7
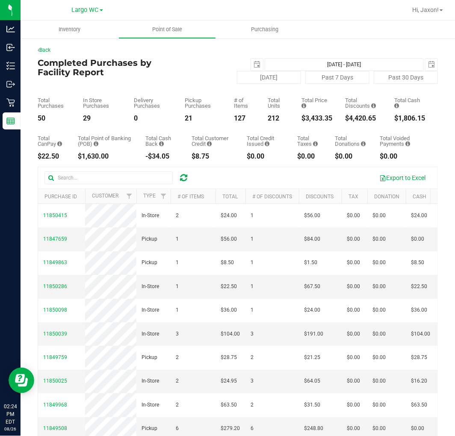
click at [186, 118] on div "21" at bounding box center [203, 118] width 36 height 7
click at [86, 117] on div "29" at bounding box center [102, 118] width 38 height 7
click at [86, 116] on div "29" at bounding box center [102, 118] width 38 height 7
click at [33, 116] on div "Back Completed Purchases by Facility Report [DATE] [DATE] - [DATE] [DATE] [DATE…" at bounding box center [238, 274] width 435 height 472
click at [43, 118] on div "50" at bounding box center [54, 118] width 33 height 7
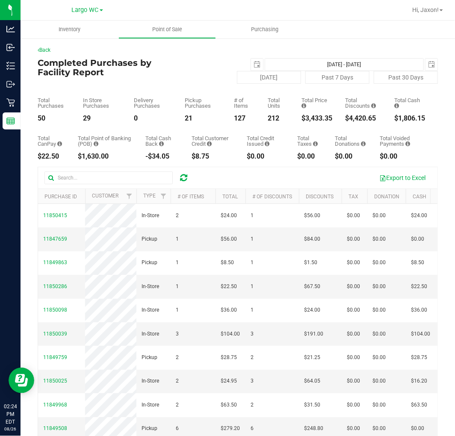
click at [43, 118] on div "50" at bounding box center [54, 118] width 33 height 7
click at [93, 153] on div "$1,630.00" at bounding box center [105, 156] width 55 height 7
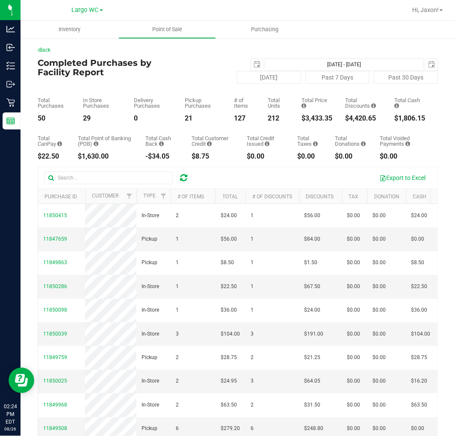
click at [50, 156] on div "$22.50" at bounding box center [51, 156] width 27 height 7
click at [153, 156] on div "-$34.05" at bounding box center [161, 156] width 33 height 7
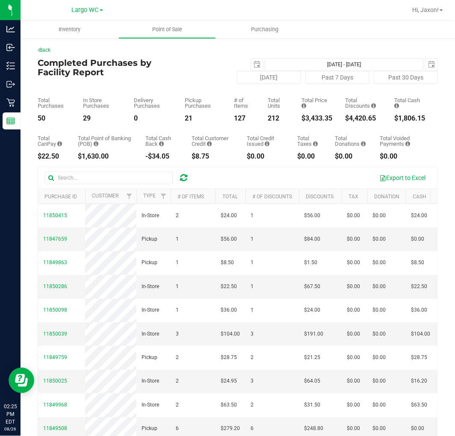
click at [153, 156] on div "-$34.05" at bounding box center [161, 156] width 33 height 7
click at [200, 156] on div "$8.75" at bounding box center [213, 156] width 43 height 7
drag, startPoint x: 200, startPoint y: 156, endPoint x: 237, endPoint y: 160, distance: 36.6
click at [201, 156] on div "$8.75" at bounding box center [213, 156] width 43 height 7
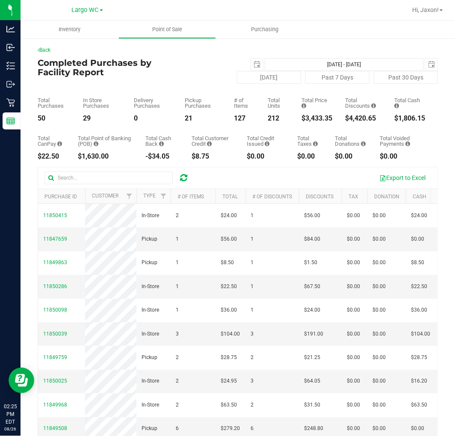
click at [253, 155] on div "$0.00" at bounding box center [266, 156] width 38 height 7
click at [302, 150] on div "Total Taxes $0.00" at bounding box center [309, 148] width 25 height 24
click at [301, 153] on div "$0.00" at bounding box center [309, 156] width 25 height 7
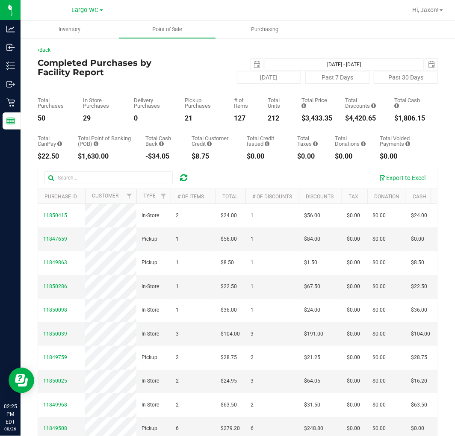
click at [301, 153] on div "$0.00" at bounding box center [309, 156] width 25 height 7
click at [303, 151] on div "Total Taxes $0.00" at bounding box center [309, 148] width 25 height 24
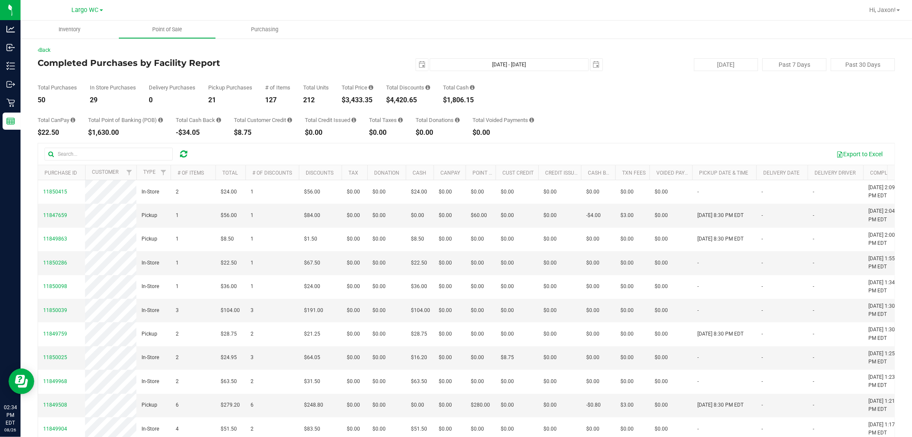
click at [455, 121] on div "Total CanPay $22.50 Total Point of Banking (POB) $1,630.00 Total Cash Back -$34…" at bounding box center [467, 120] width 858 height 33
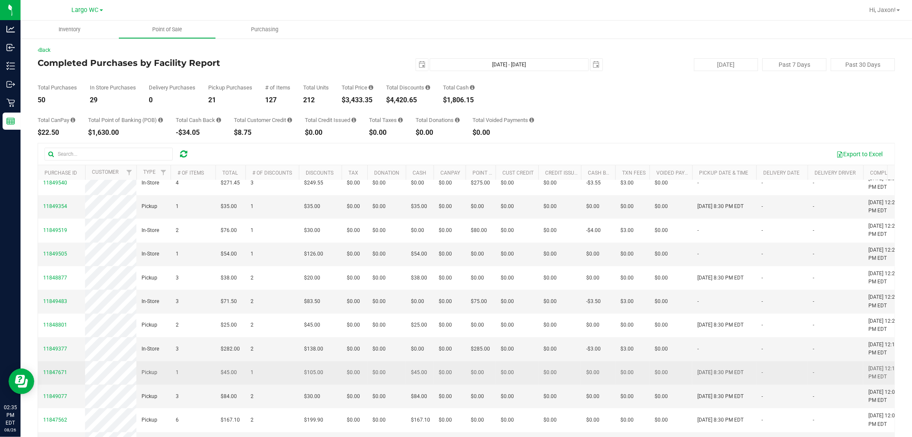
scroll to position [443, 0]
